Goal: Task Accomplishment & Management: Complete application form

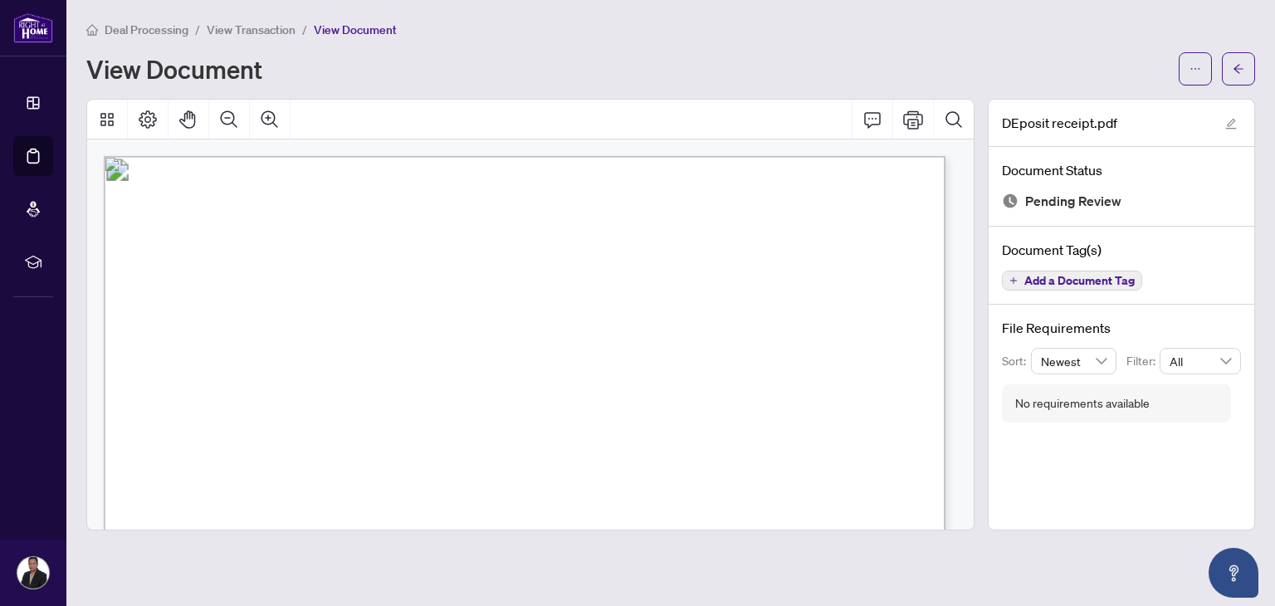
scroll to position [121, 0]
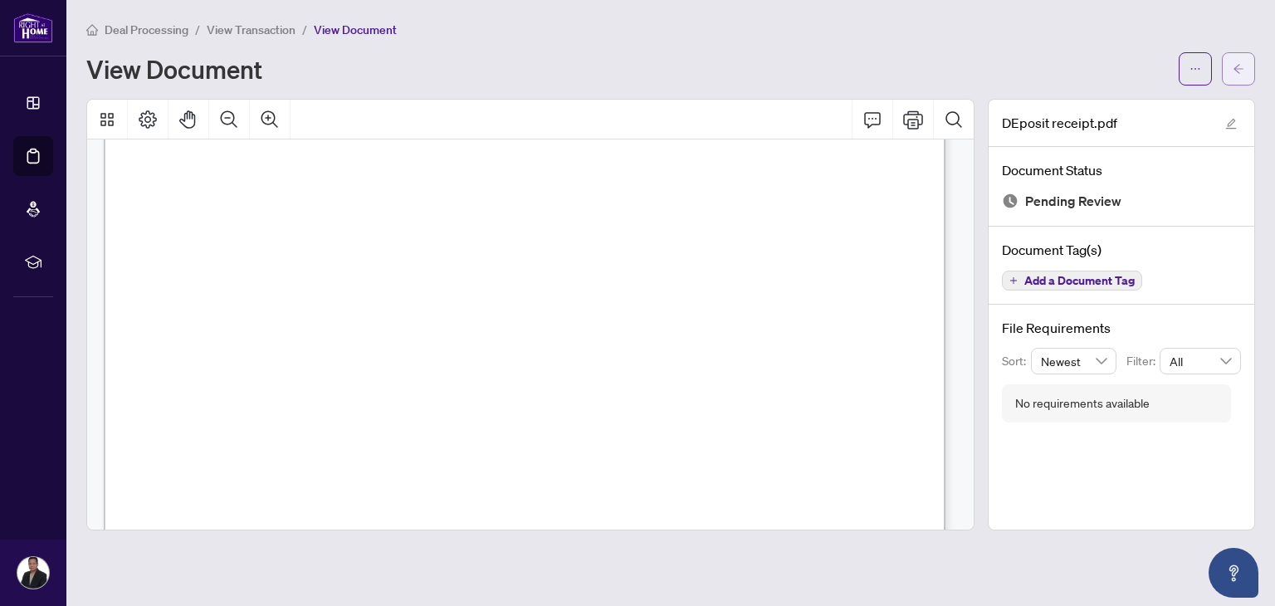
click at [1241, 73] on icon "arrow-left" at bounding box center [1239, 69] width 12 height 12
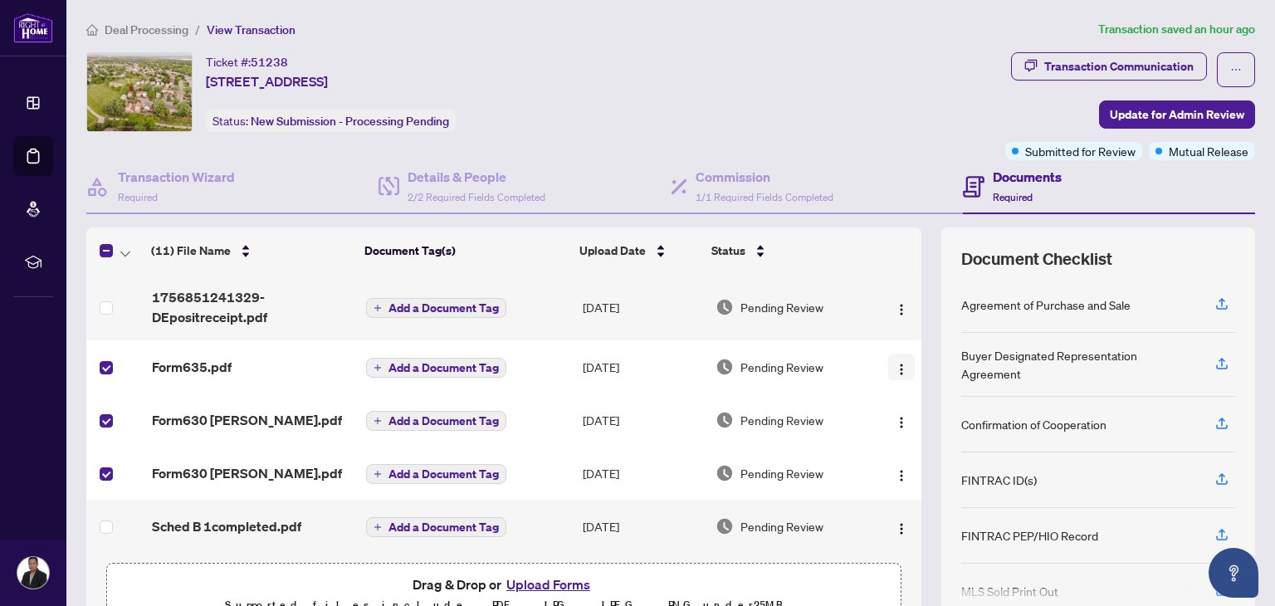
click at [895, 363] on img "button" at bounding box center [901, 369] width 13 height 13
click at [877, 134] on div "Ticket #: 51238 [STREET_ADDRESS] Status: New Submission - Processing Pending" at bounding box center [542, 106] width 919 height 108
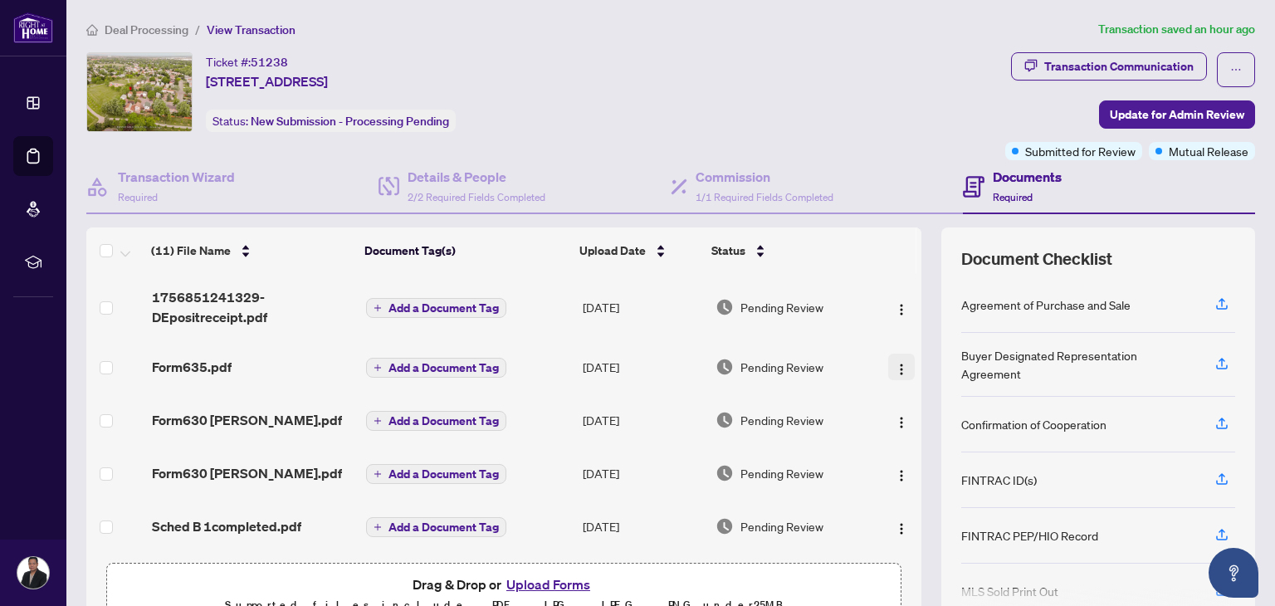
click at [895, 363] on img "button" at bounding box center [901, 369] width 13 height 13
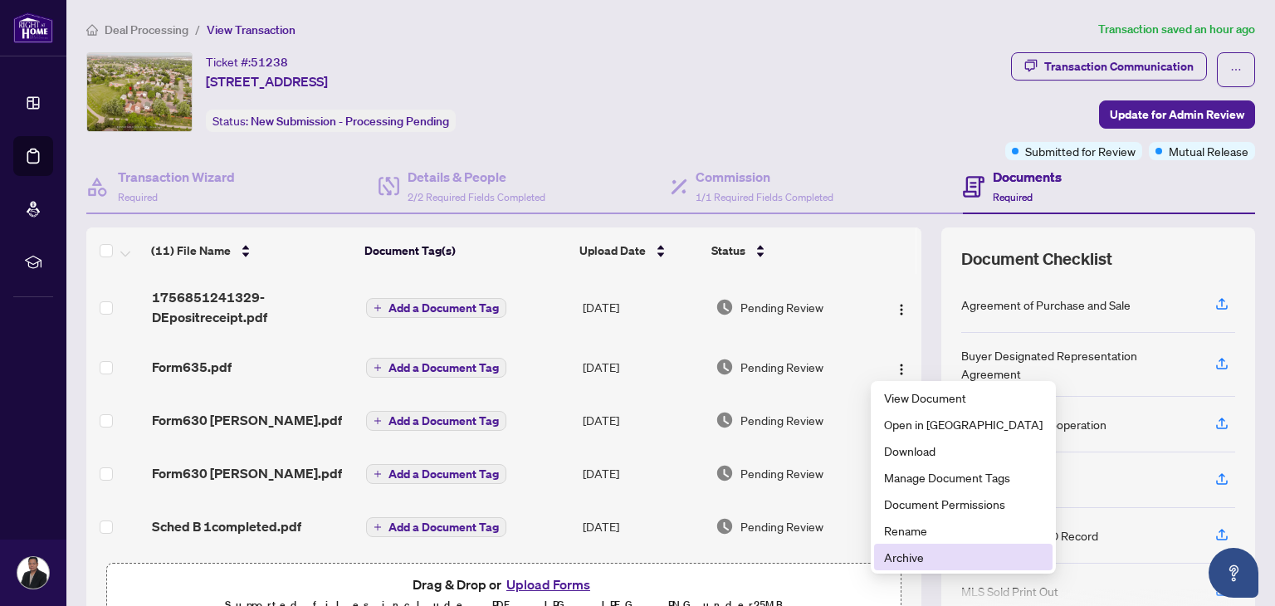
click at [911, 558] on span "Archive" at bounding box center [963, 557] width 159 height 18
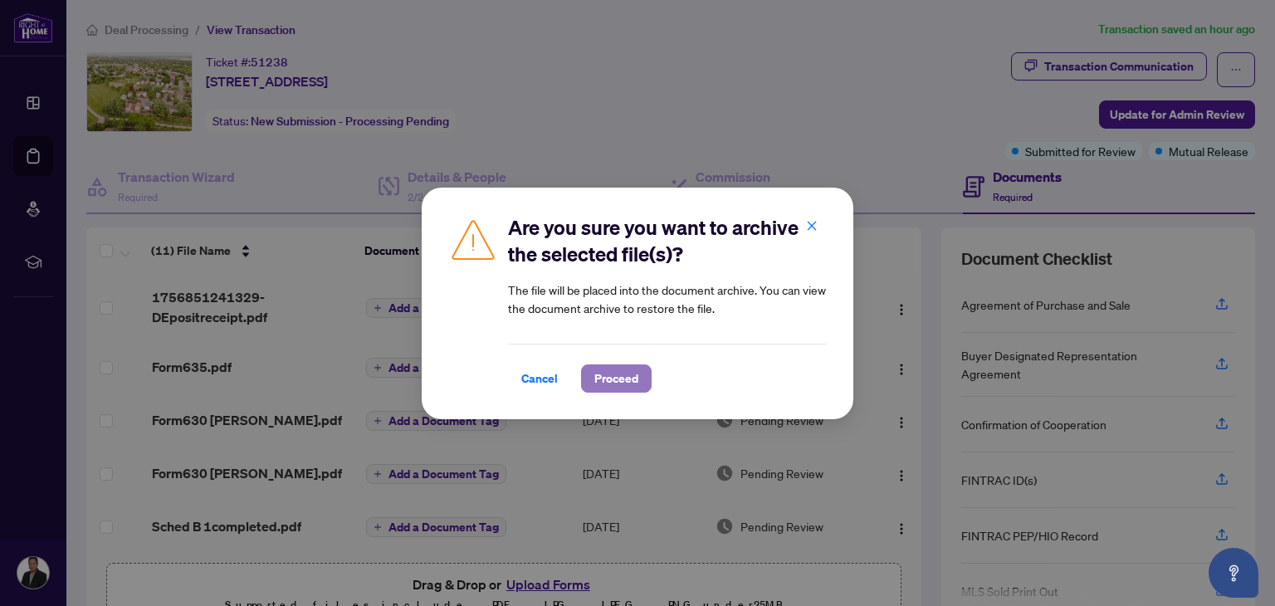
click at [599, 376] on span "Proceed" at bounding box center [616, 378] width 44 height 27
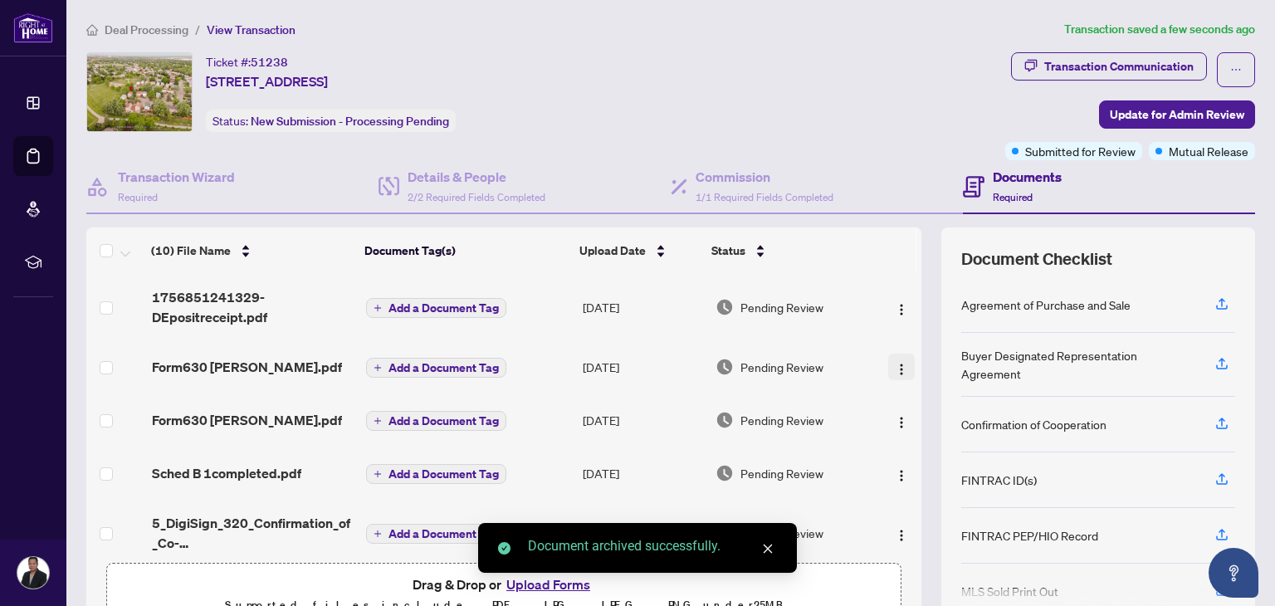
click at [895, 366] on img "button" at bounding box center [901, 369] width 13 height 13
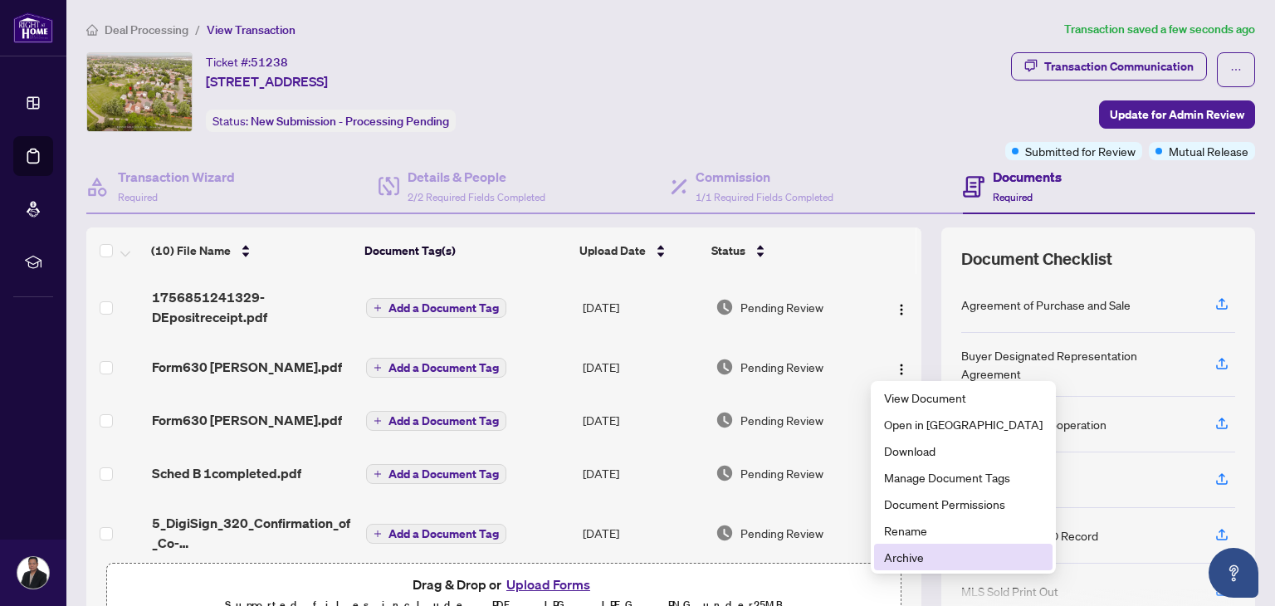
click at [881, 553] on li "Archive" at bounding box center [963, 557] width 178 height 27
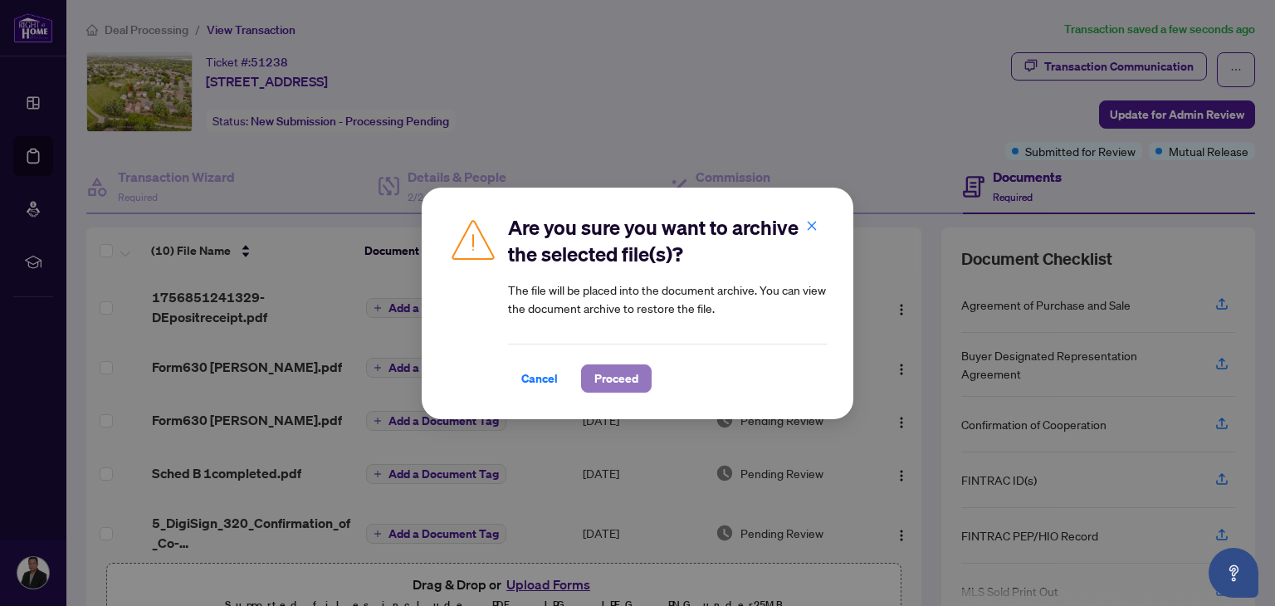
click at [608, 376] on span "Proceed" at bounding box center [616, 378] width 44 height 27
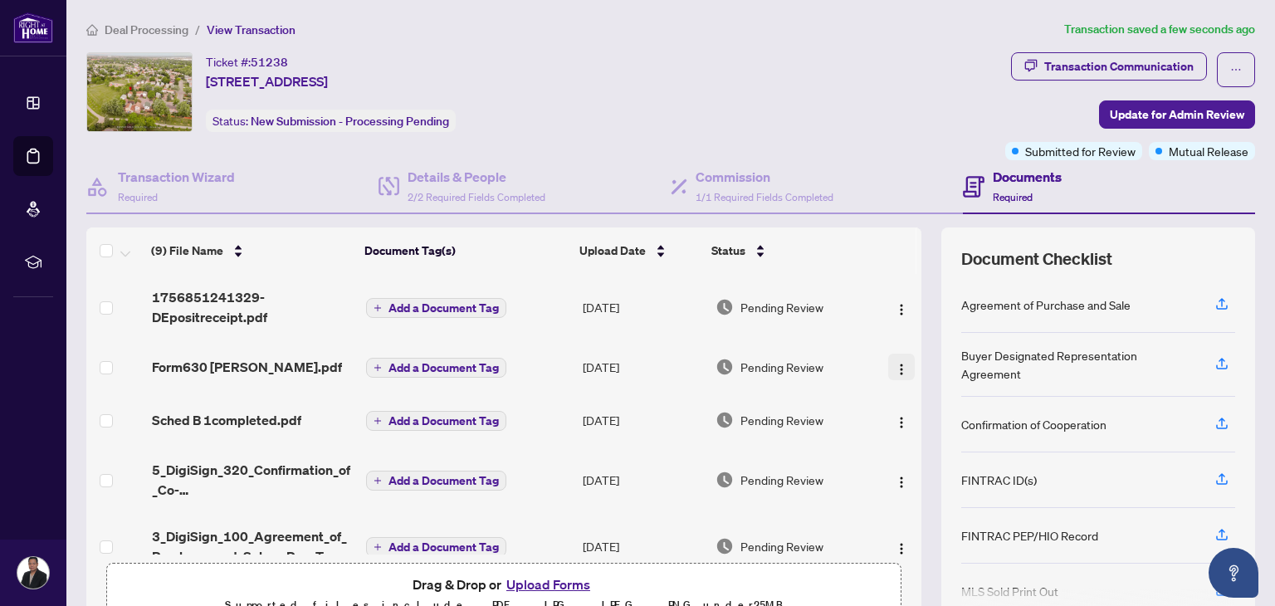
click at [895, 363] on img "button" at bounding box center [901, 369] width 13 height 13
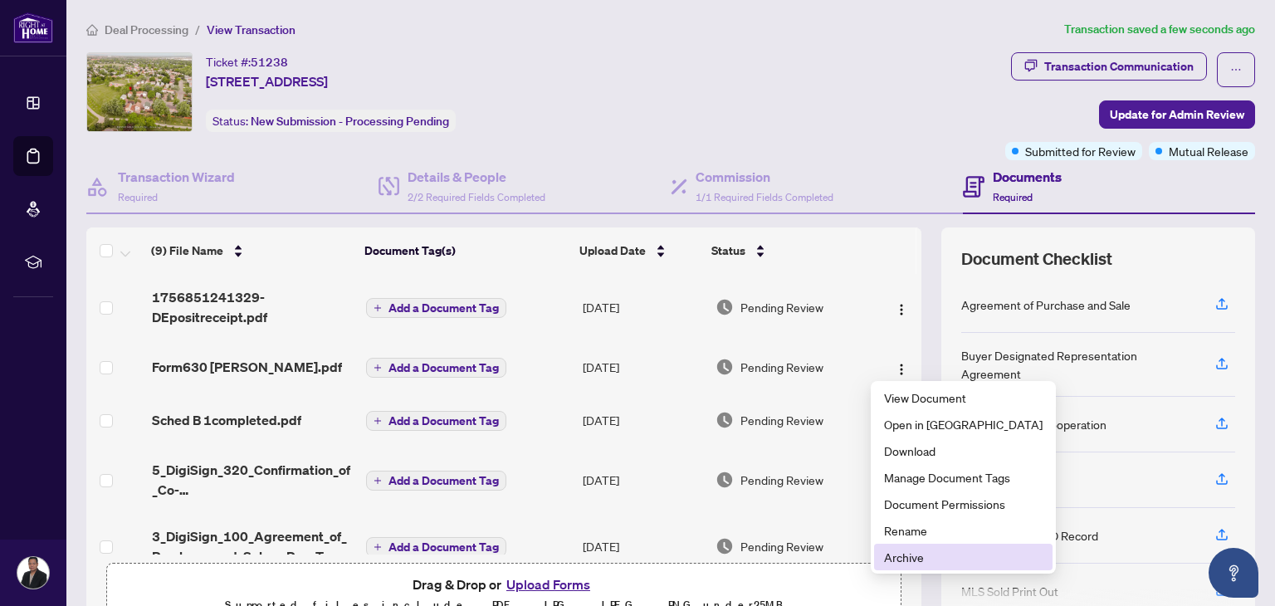
click at [891, 551] on span "Archive" at bounding box center [963, 557] width 159 height 18
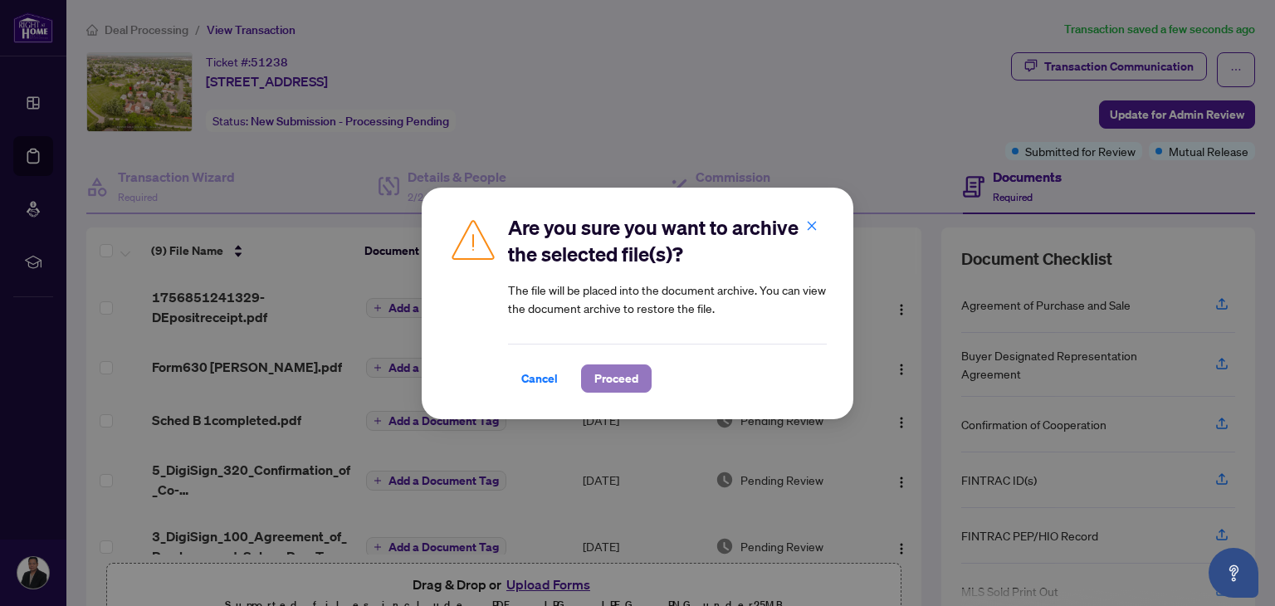
click at [610, 379] on span "Proceed" at bounding box center [616, 378] width 44 height 27
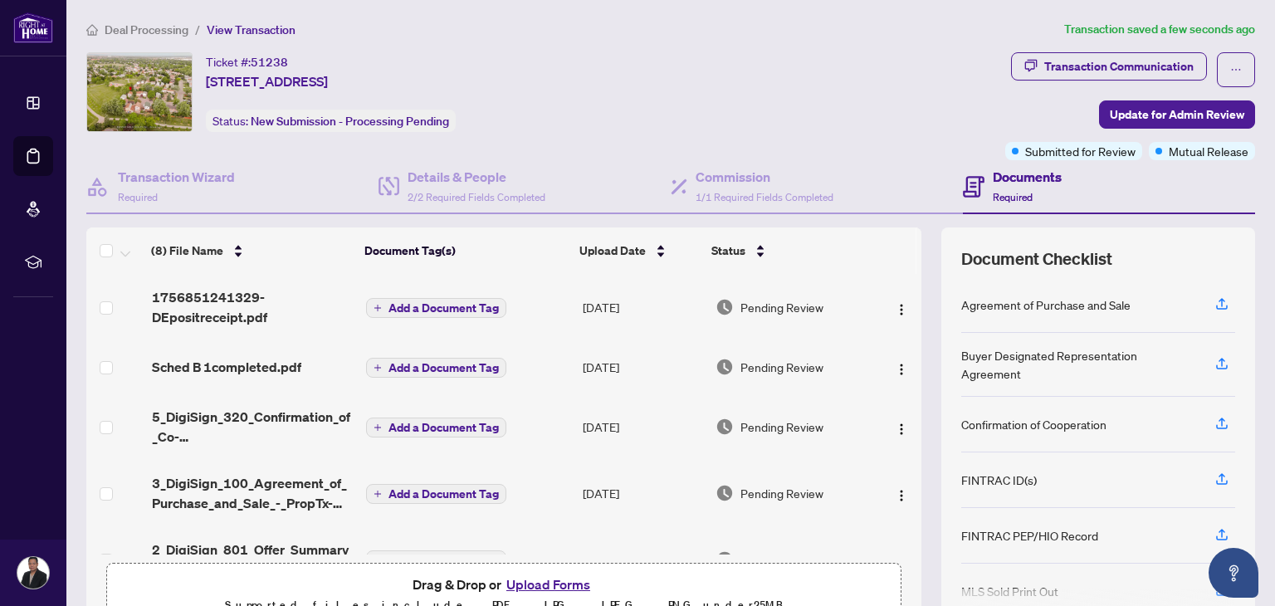
click at [540, 580] on button "Upload Forms" at bounding box center [548, 585] width 94 height 22
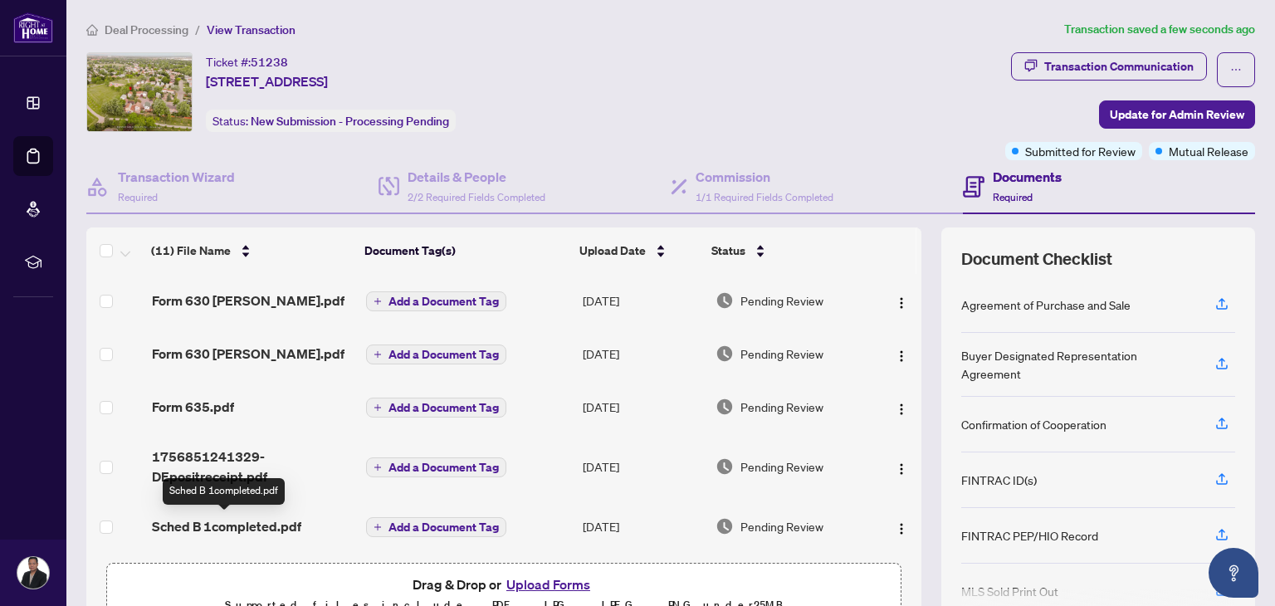
click at [226, 523] on span "Sched B 1completed.pdf" at bounding box center [226, 526] width 149 height 20
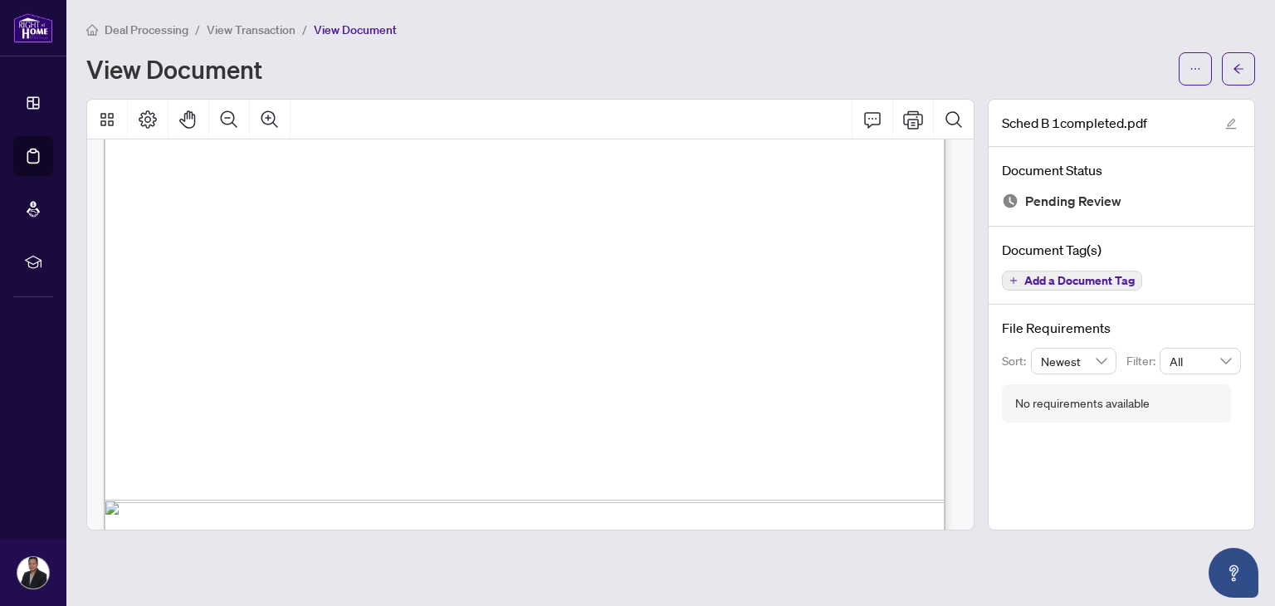
scroll to position [1848, 0]
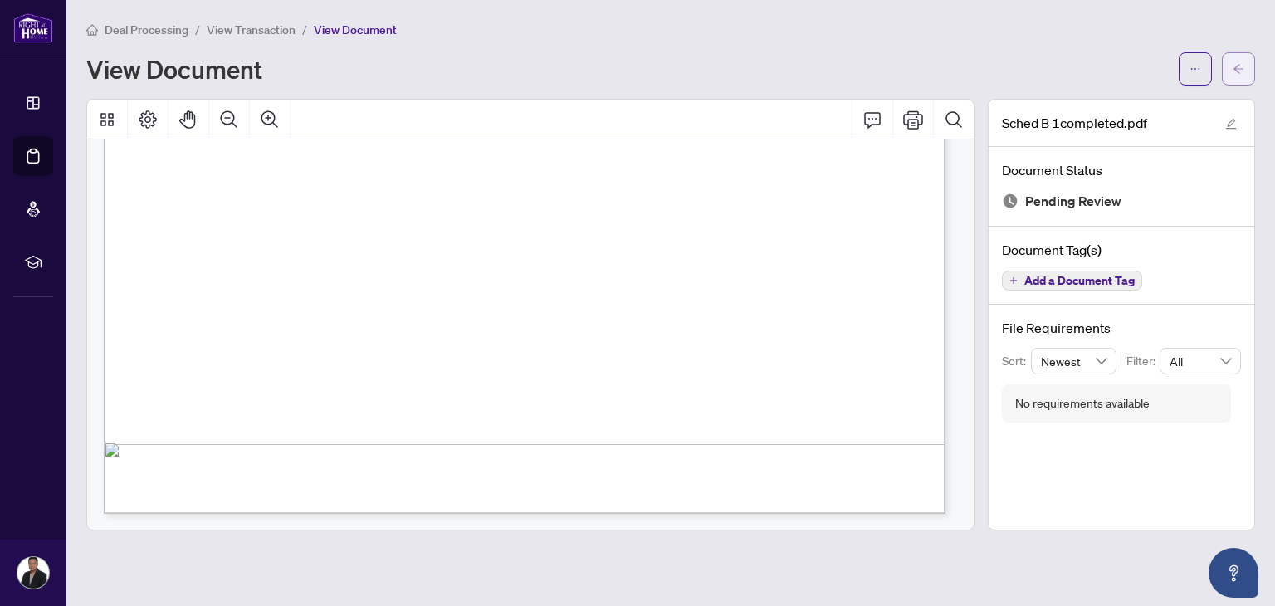
click at [1237, 67] on icon "arrow-left" at bounding box center [1239, 69] width 12 height 12
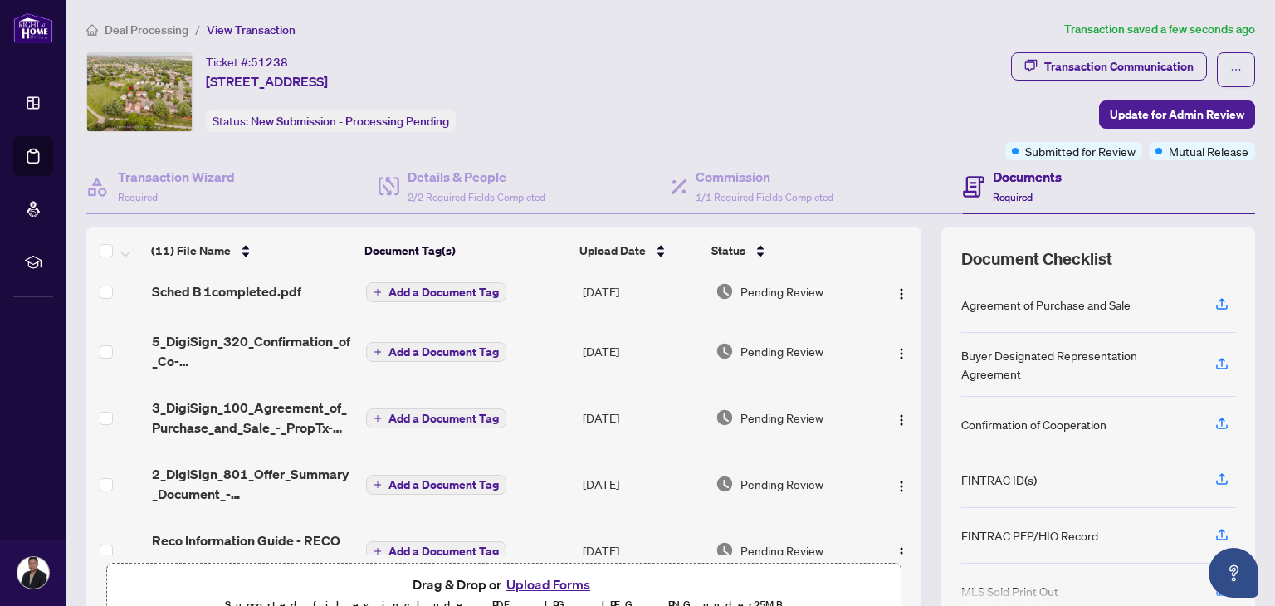
scroll to position [239, 0]
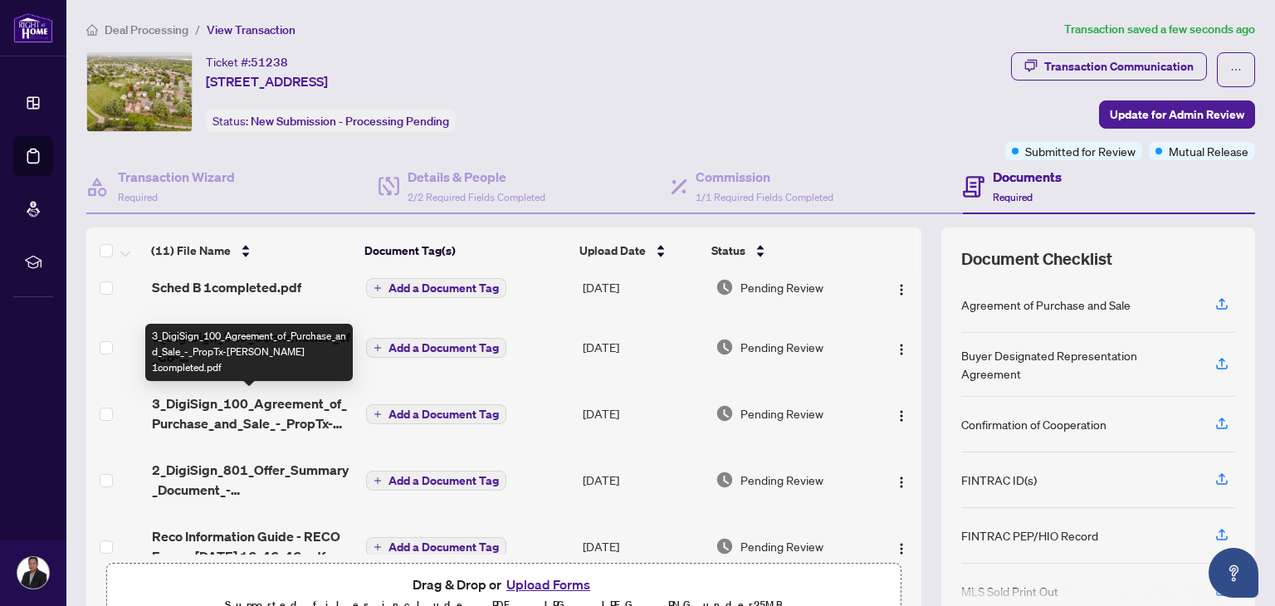
click at [263, 411] on span "3_DigiSign_100_Agreement_of_Purchase_and_Sale_-_PropTx-[PERSON_NAME] 1completed…" at bounding box center [253, 413] width 202 height 40
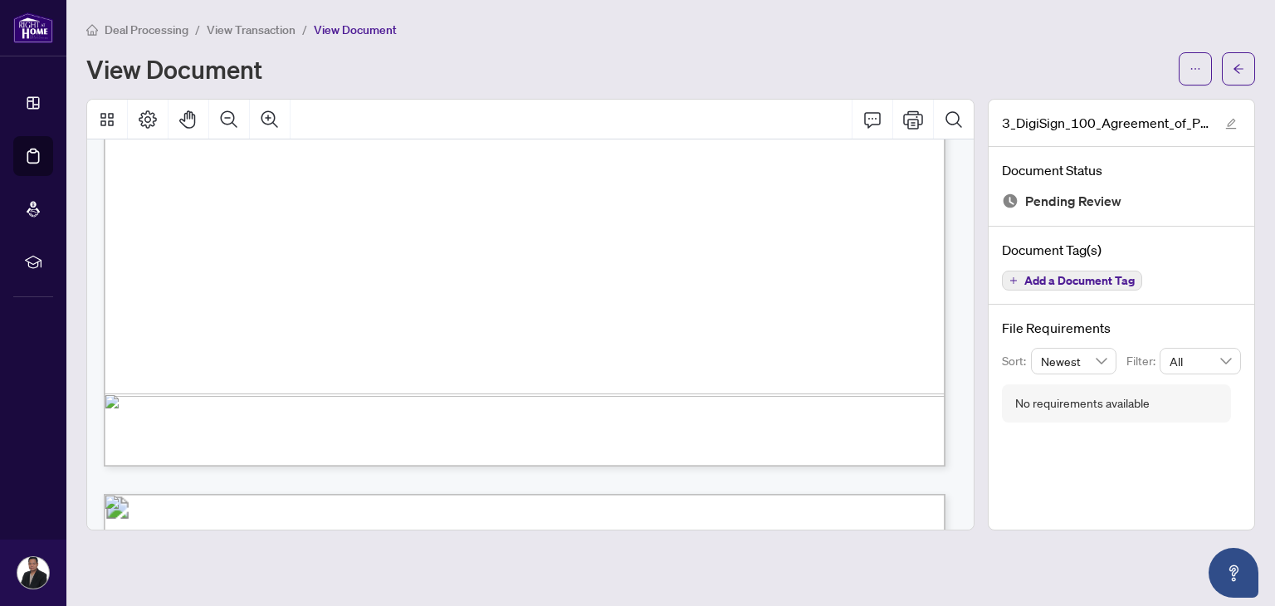
scroll to position [6362, 0]
click at [1233, 71] on icon "arrow-left" at bounding box center [1239, 69] width 12 height 12
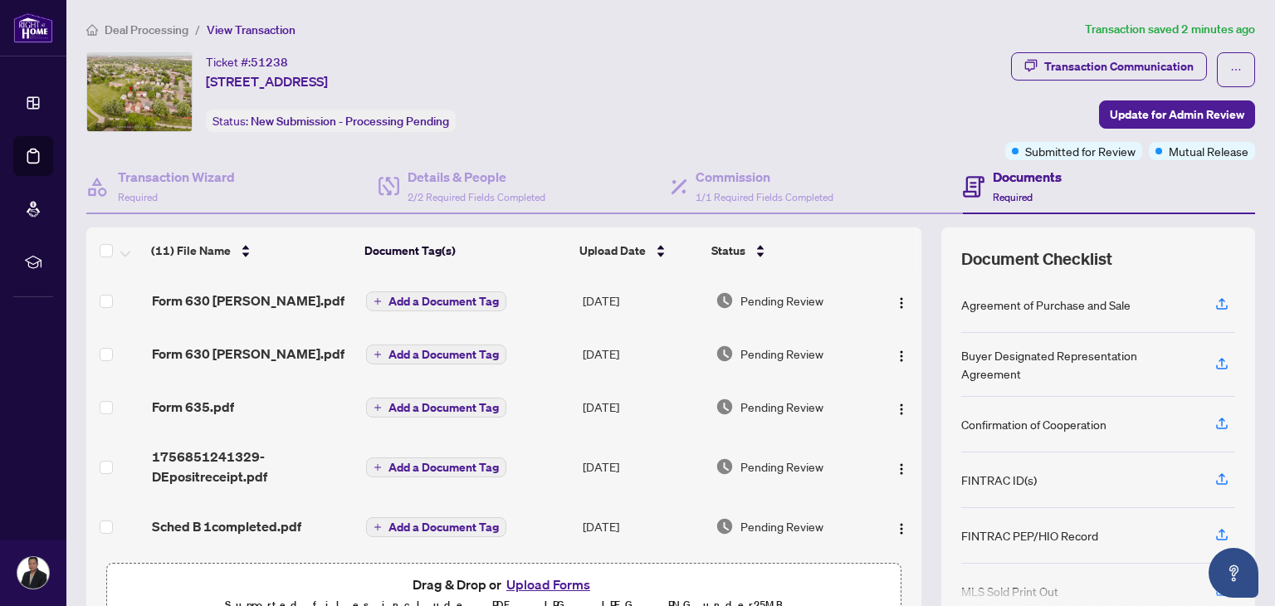
click at [545, 584] on button "Upload Forms" at bounding box center [548, 585] width 94 height 22
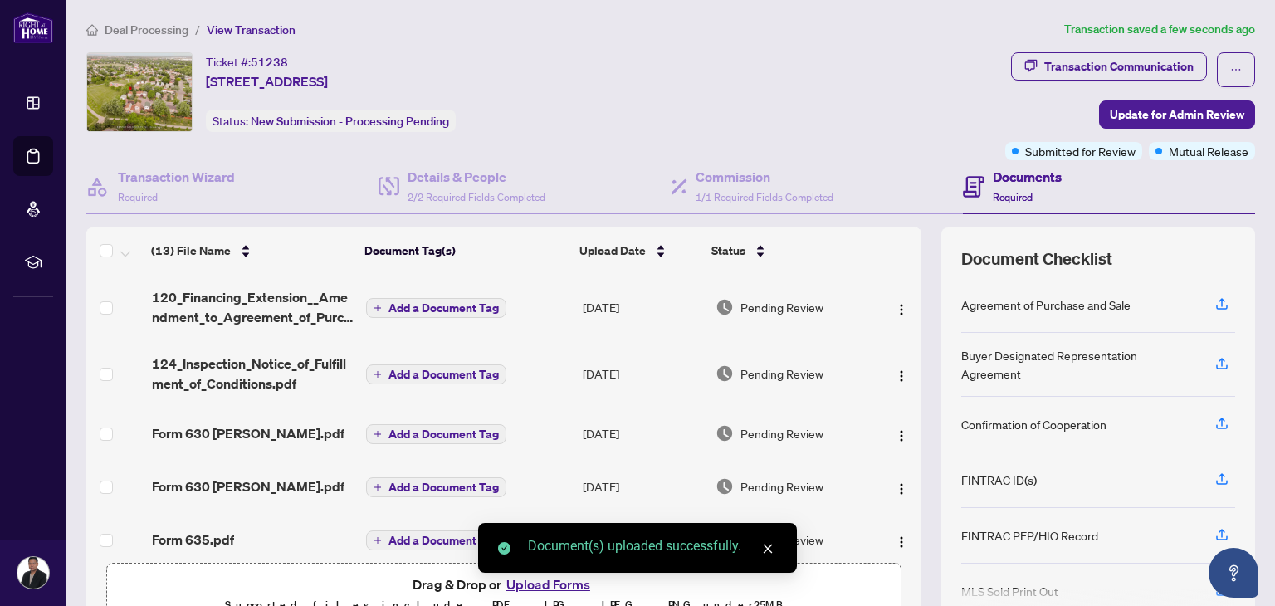
click at [857, 77] on div "Ticket #: 51238 [STREET_ADDRESS] Status: New Submission - Processing Pending" at bounding box center [542, 92] width 912 height 80
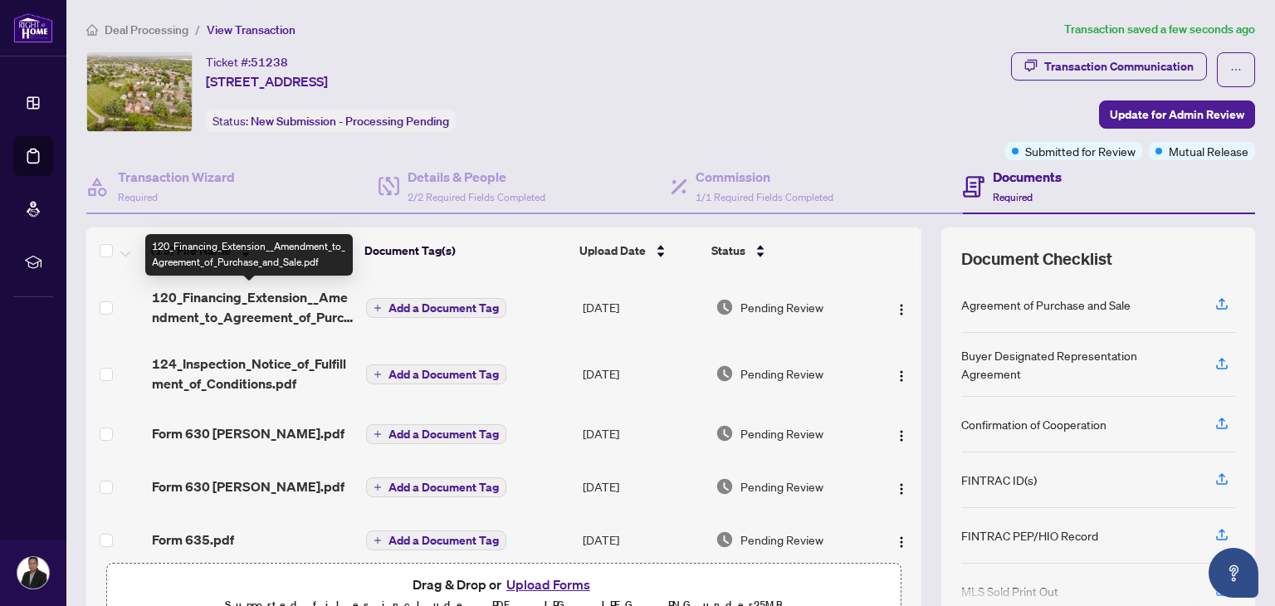
click at [247, 308] on span "120_Financing_Extension__Amendment_to_Agreement_of_Purchase_and_Sale.pdf" at bounding box center [253, 307] width 202 height 40
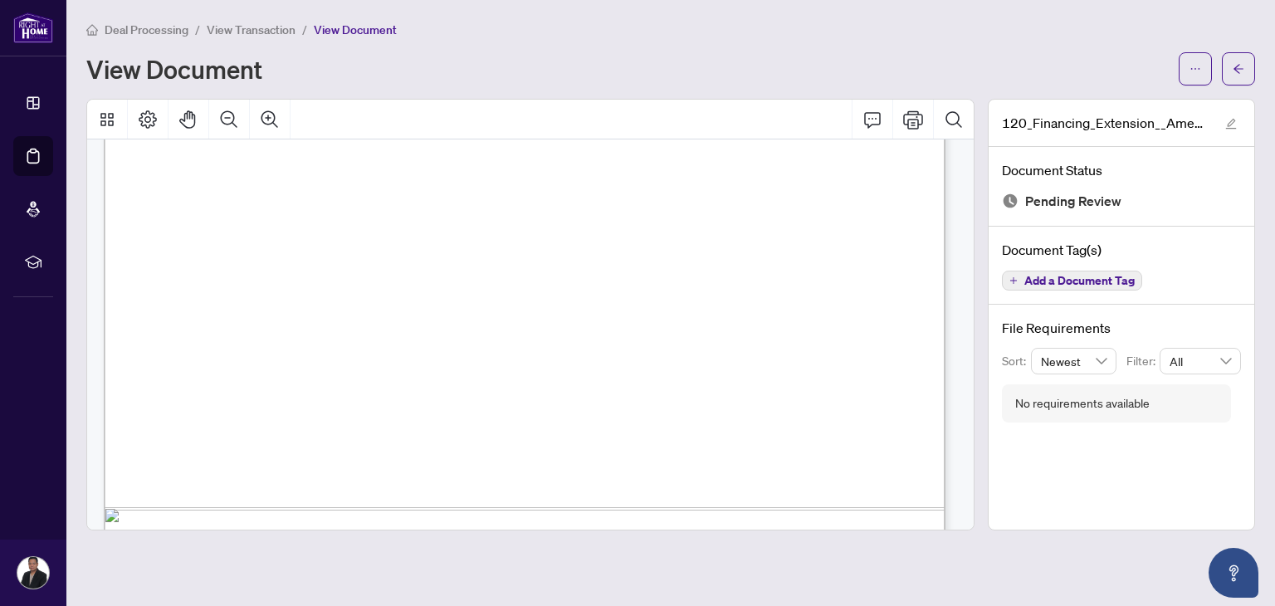
scroll to position [667, 0]
click at [1235, 69] on icon "arrow-left" at bounding box center [1238, 68] width 10 height 9
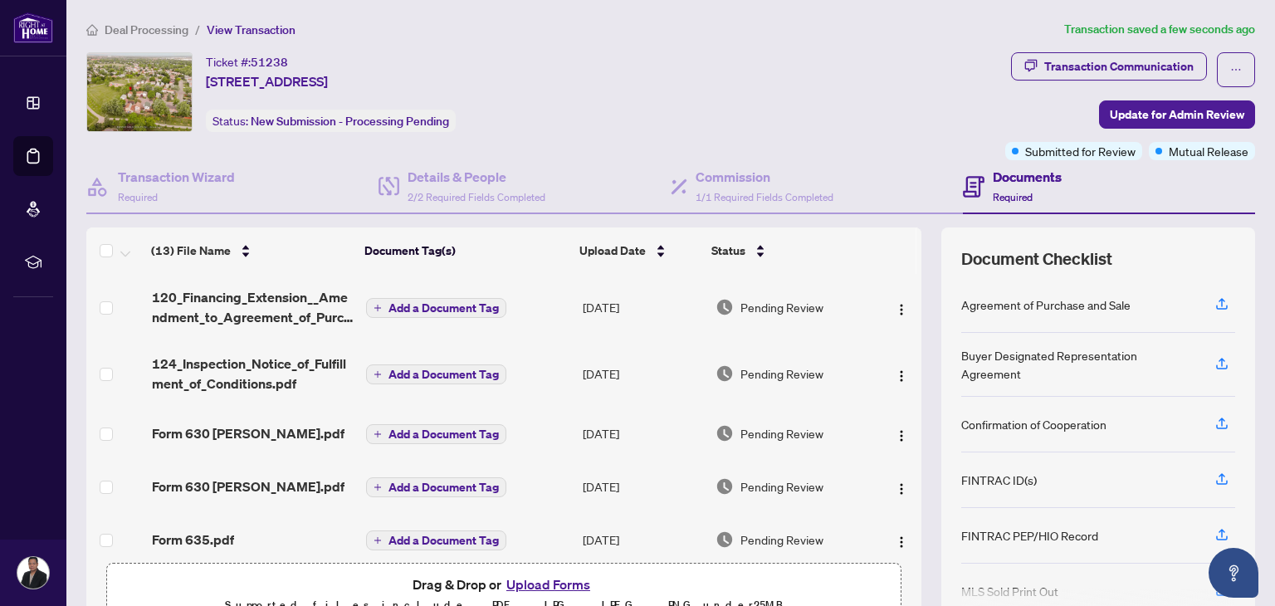
click at [994, 187] on div "Documents Required" at bounding box center [1027, 186] width 69 height 39
click at [737, 191] on span "1/1 Required Fields Completed" at bounding box center [765, 197] width 138 height 12
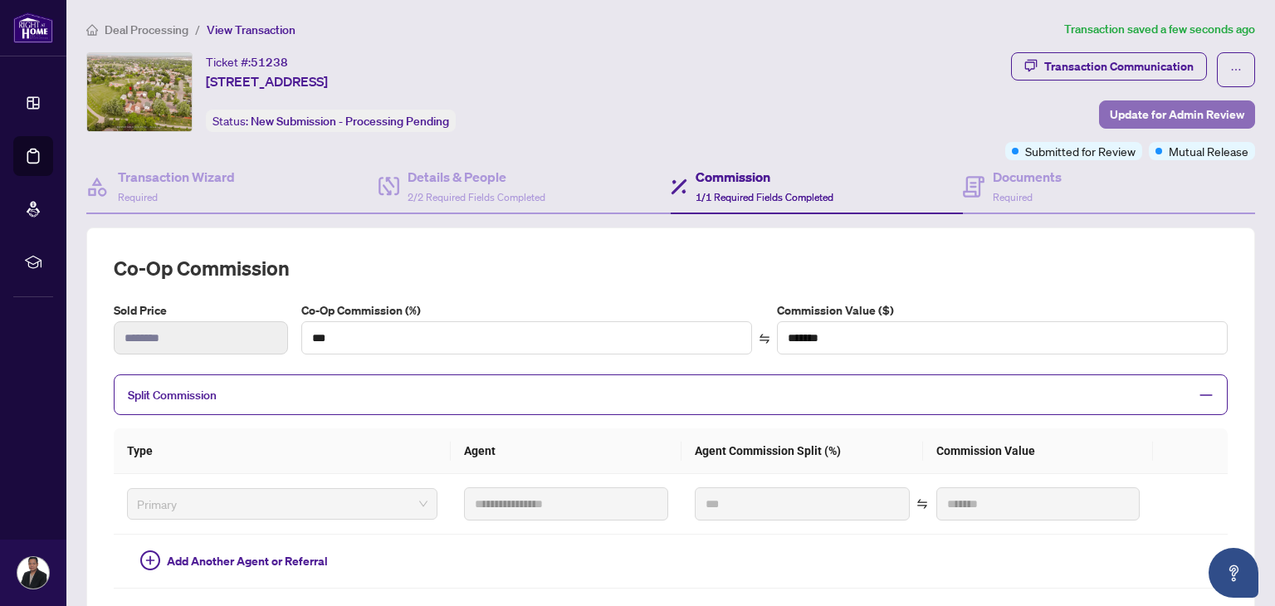
click at [1152, 112] on span "Update for Admin Review" at bounding box center [1177, 114] width 134 height 27
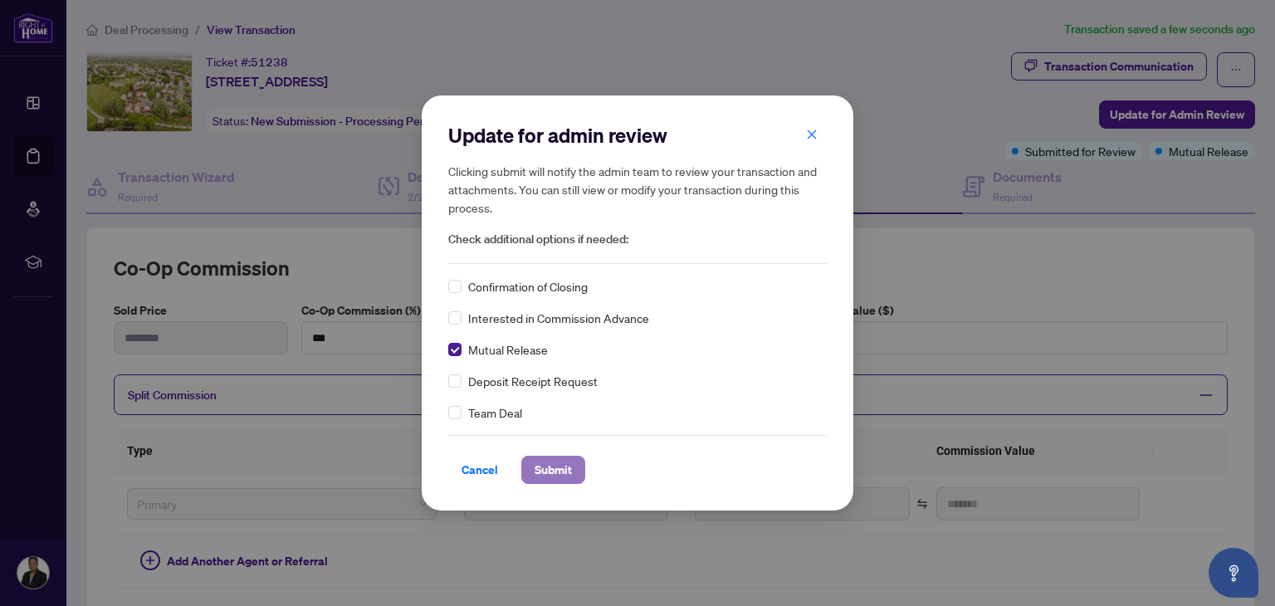
click at [551, 476] on span "Submit" at bounding box center [553, 470] width 37 height 27
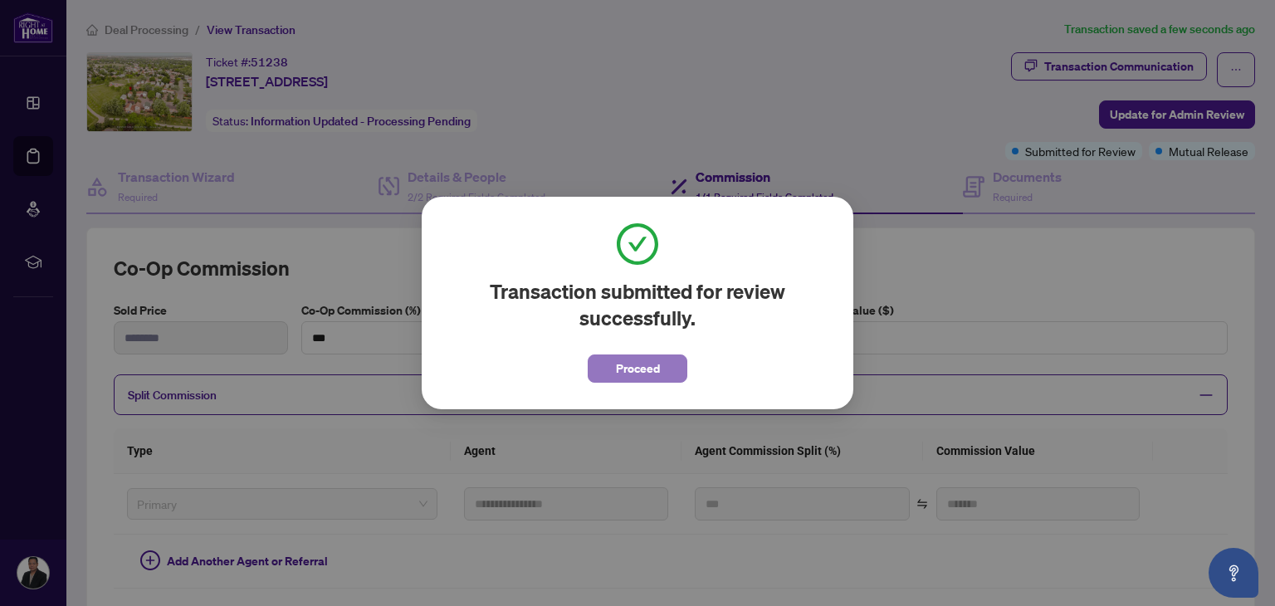
click at [644, 374] on span "Proceed" at bounding box center [638, 368] width 44 height 27
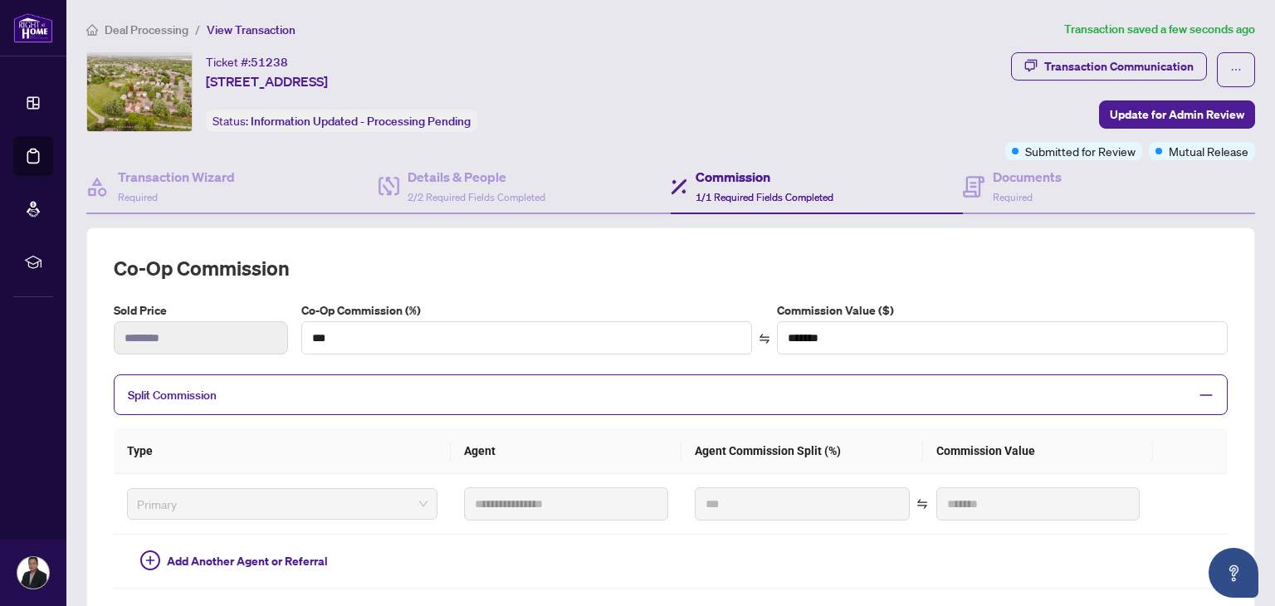
click at [142, 24] on span "Deal Processing" at bounding box center [147, 29] width 84 height 15
